Goal: Transaction & Acquisition: Download file/media

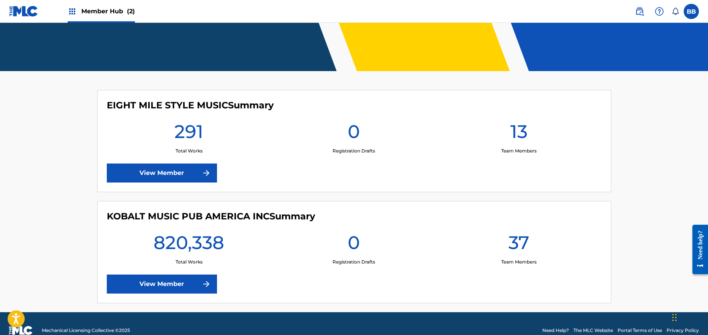
scroll to position [152, 0]
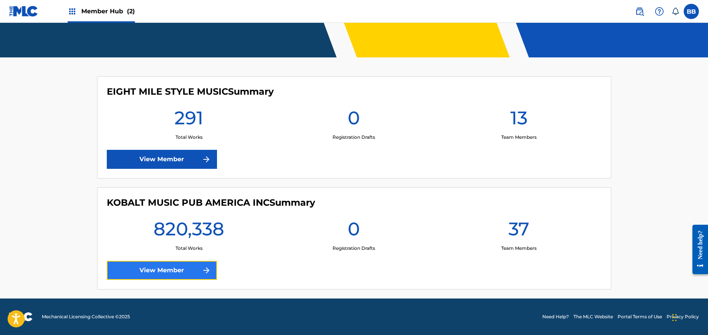
click at [174, 275] on link "View Member" at bounding box center [162, 270] width 110 height 19
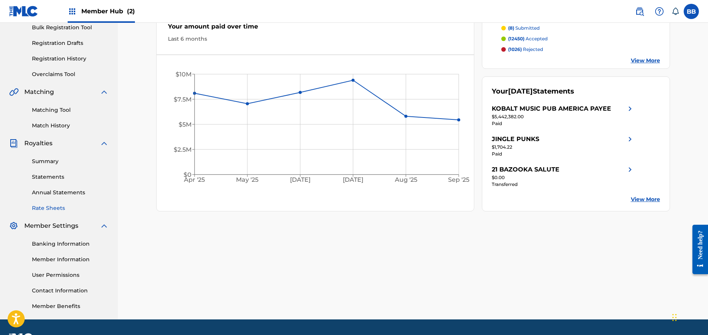
scroll to position [136, 0]
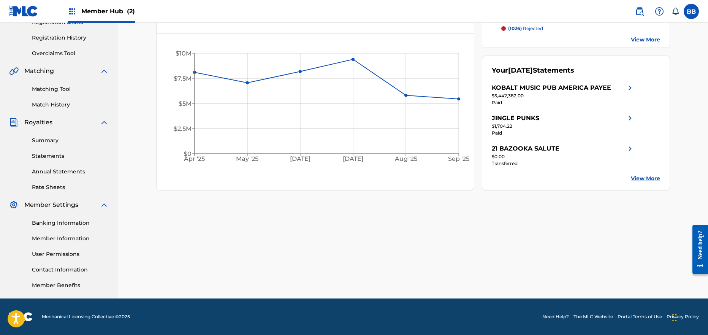
click at [51, 191] on div "Summary Catalog Works Registration Claiming Tool Individual Registration Tool B…" at bounding box center [59, 102] width 118 height 391
click at [54, 187] on link "Rate Sheets" at bounding box center [70, 187] width 77 height 8
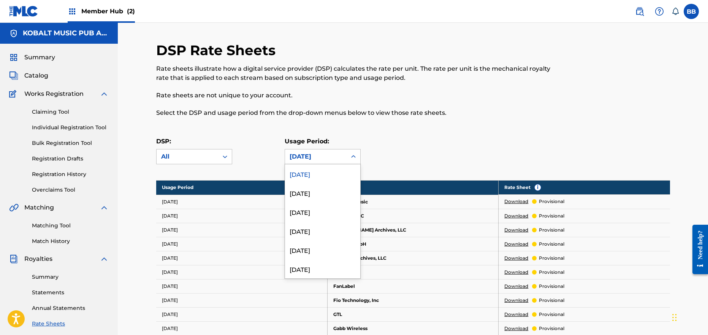
click at [351, 157] on icon at bounding box center [354, 157] width 8 height 8
click at [334, 268] on div "[DATE]" at bounding box center [322, 268] width 75 height 19
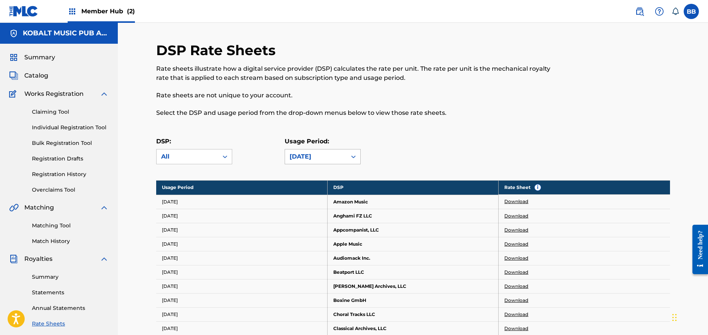
click at [298, 153] on div "[DATE]" at bounding box center [316, 156] width 52 height 9
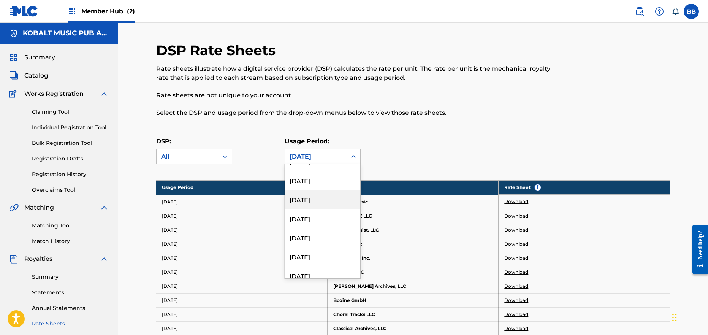
scroll to position [135, 0]
click at [336, 190] on div "[DATE]" at bounding box center [322, 190] width 75 height 19
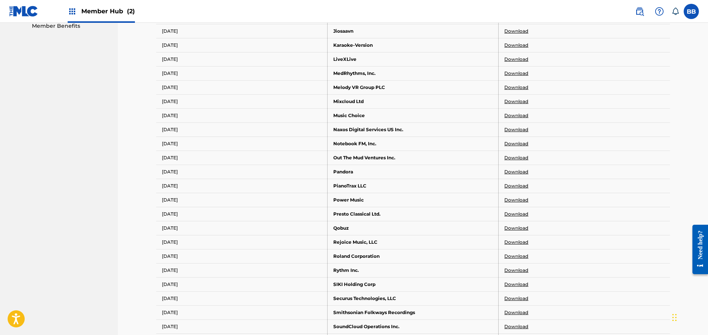
scroll to position [397, 0]
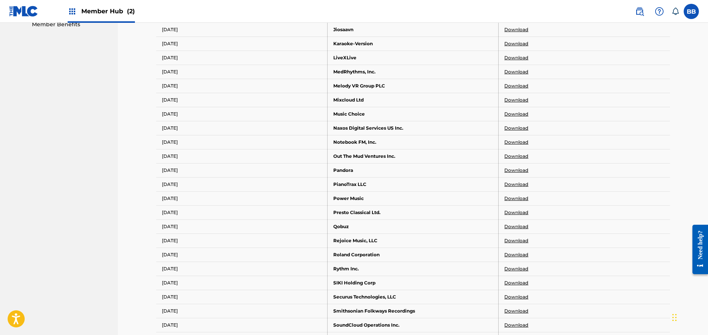
click at [522, 87] on link "Download" at bounding box center [516, 85] width 24 height 7
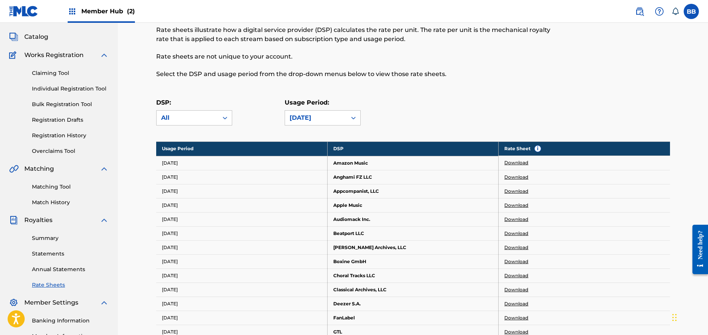
scroll to position [0, 0]
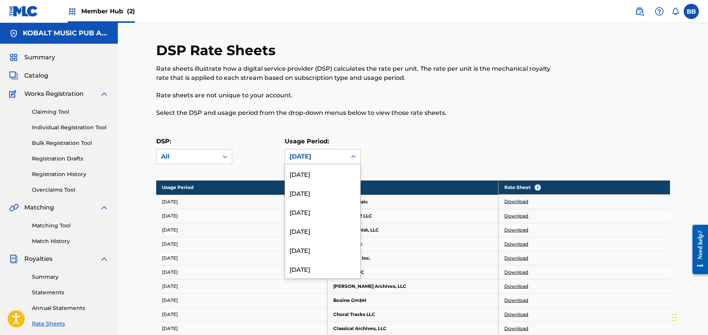
click at [317, 150] on div "[DATE]" at bounding box center [316, 156] width 62 height 14
click at [326, 233] on div "[DATE]" at bounding box center [322, 230] width 75 height 19
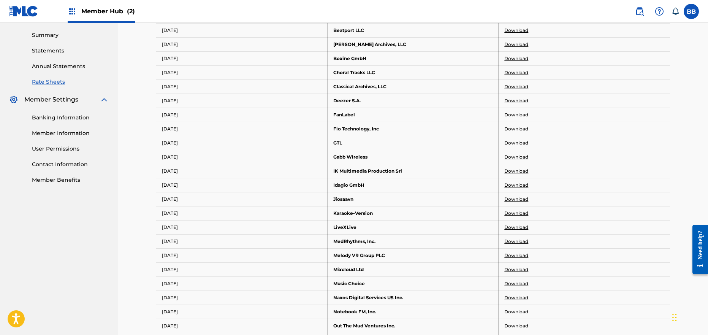
scroll to position [363, 0]
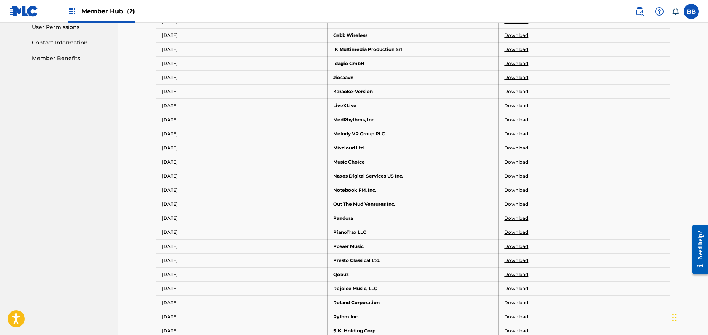
click at [516, 133] on link "Download" at bounding box center [516, 133] width 24 height 7
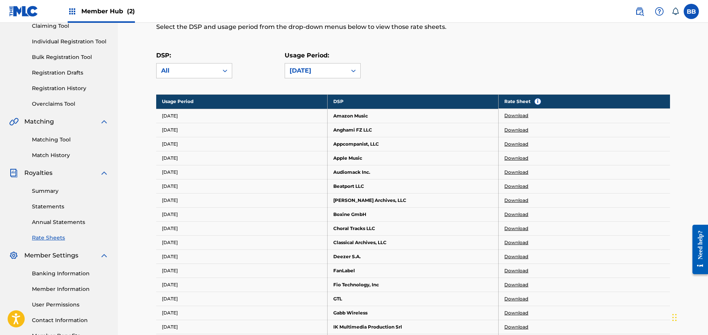
scroll to position [0, 0]
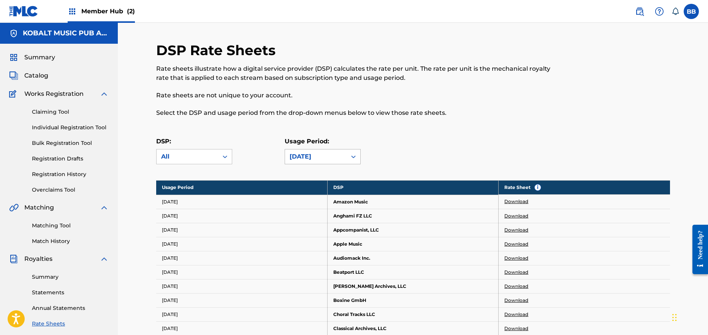
click at [315, 154] on div "[DATE]" at bounding box center [316, 156] width 52 height 9
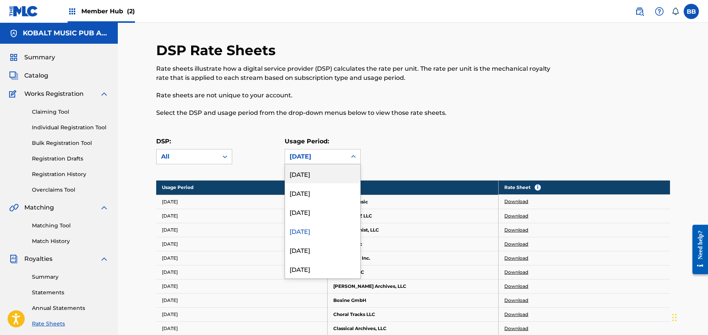
click at [322, 177] on div "[DATE]" at bounding box center [322, 173] width 75 height 19
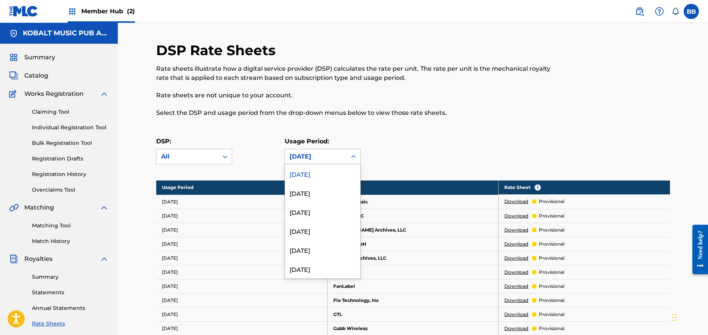
click at [331, 160] on div "[DATE]" at bounding box center [316, 156] width 52 height 9
click at [330, 192] on div "[DATE]" at bounding box center [322, 192] width 75 height 19
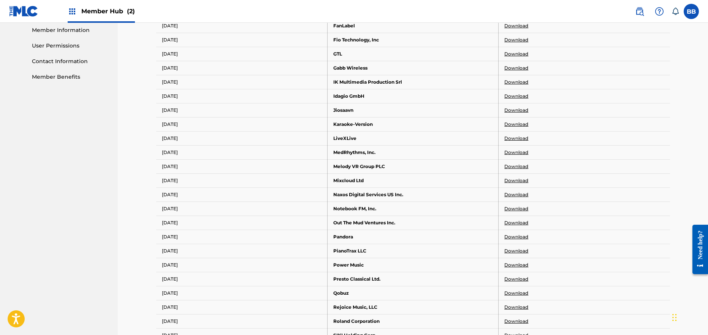
scroll to position [343, 0]
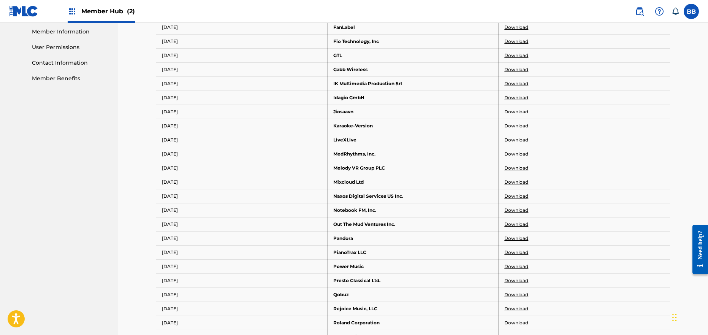
click at [519, 166] on link "Download" at bounding box center [516, 168] width 24 height 7
